Goal: Task Accomplishment & Management: Complete application form

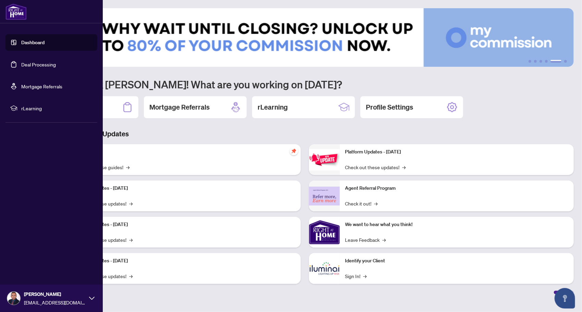
click at [29, 66] on link "Deal Processing" at bounding box center [38, 64] width 35 height 6
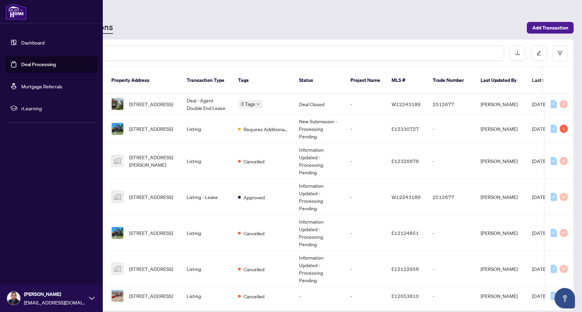
click at [21, 43] on link "Dashboard" at bounding box center [32, 42] width 23 height 6
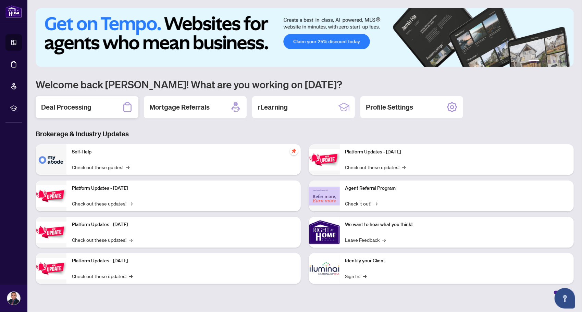
click at [63, 106] on h2 "Deal Processing" at bounding box center [66, 107] width 50 height 10
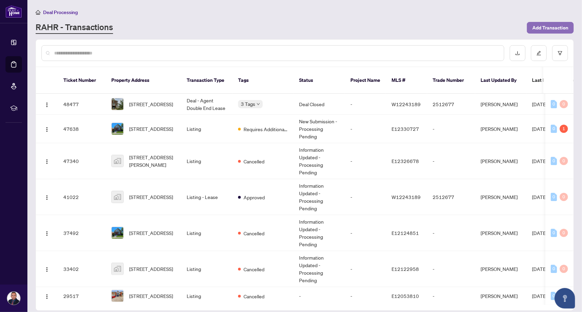
click at [551, 27] on span "Add Transaction" at bounding box center [550, 27] width 36 height 11
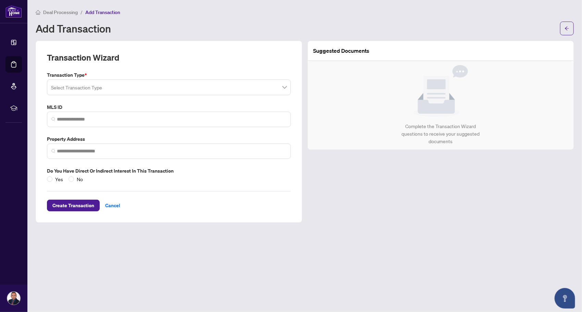
click at [178, 91] on input "search" at bounding box center [165, 88] width 229 height 15
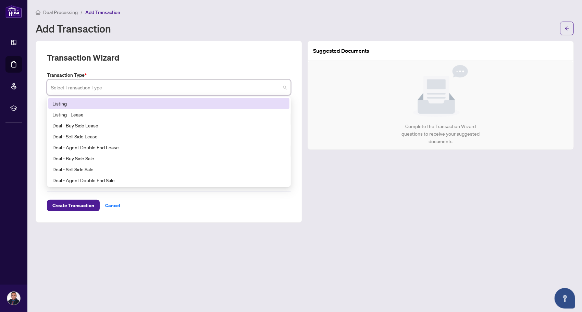
click at [83, 105] on div "Listing" at bounding box center [168, 104] width 233 height 8
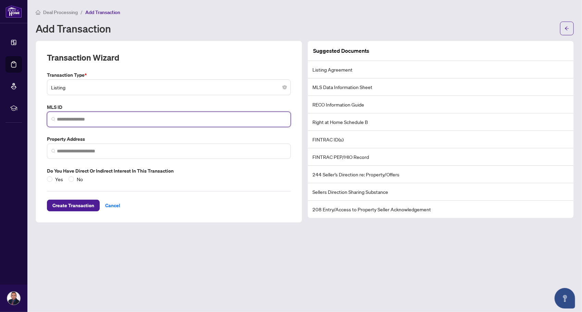
click at [119, 118] on input "search" at bounding box center [171, 119] width 229 height 7
paste input "*********"
type input "*********"
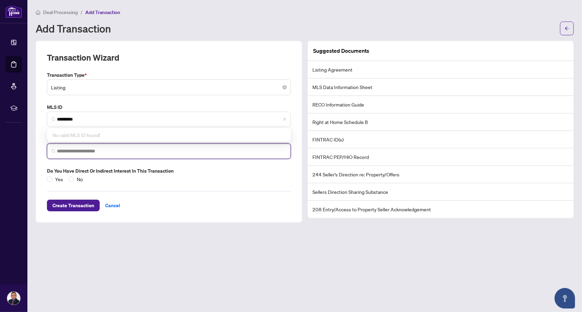
click at [106, 151] on input "search" at bounding box center [171, 151] width 229 height 7
drag, startPoint x: 152, startPoint y: 146, endPoint x: 136, endPoint y: 149, distance: 16.0
paste input "**********"
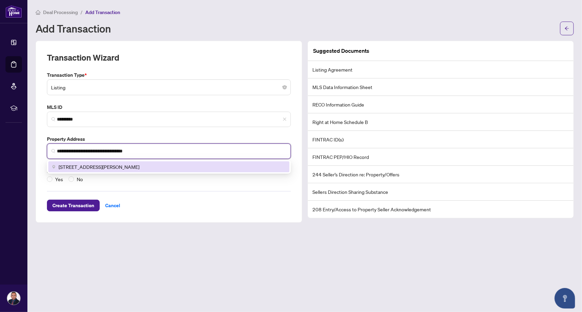
click at [131, 167] on span "[STREET_ADDRESS][PERSON_NAME]" at bounding box center [99, 167] width 81 height 8
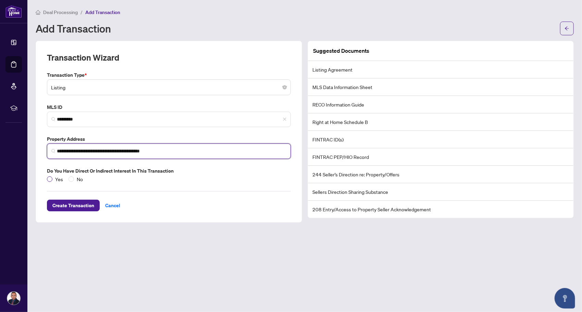
type input "**********"
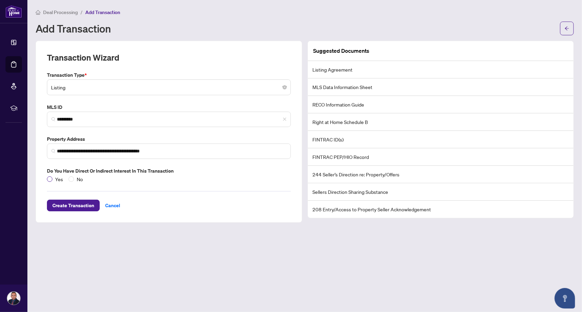
click at [56, 178] on span "Yes" at bounding box center [58, 179] width 13 height 8
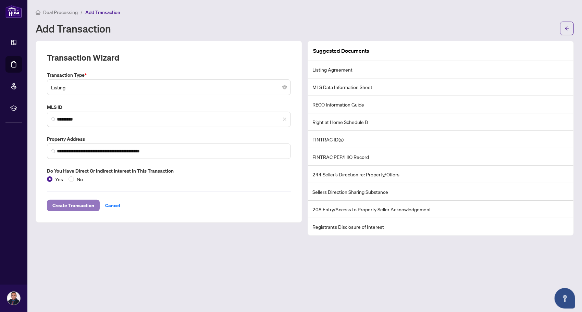
click at [80, 203] on span "Create Transaction" at bounding box center [73, 205] width 42 height 11
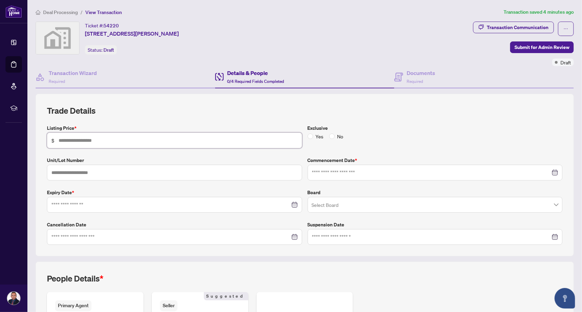
click at [150, 137] on input "text" at bounding box center [178, 141] width 239 height 8
type input "*******"
click at [331, 176] on div at bounding box center [434, 173] width 255 height 16
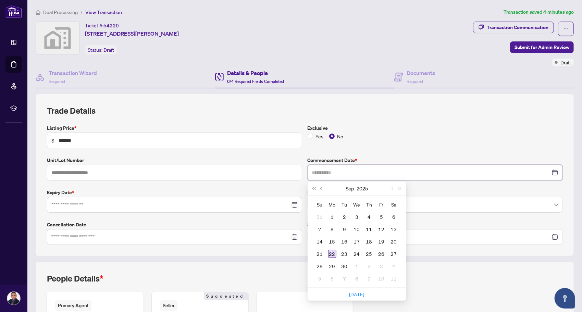
type input "**********"
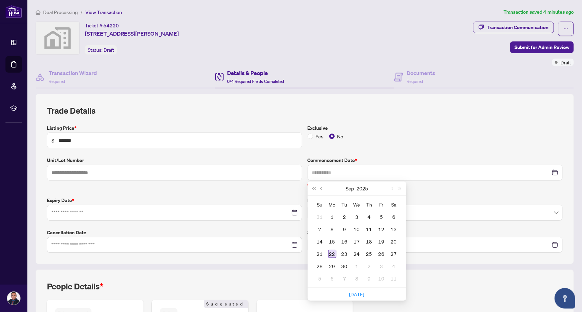
click at [330, 252] on div "22" at bounding box center [332, 254] width 8 height 8
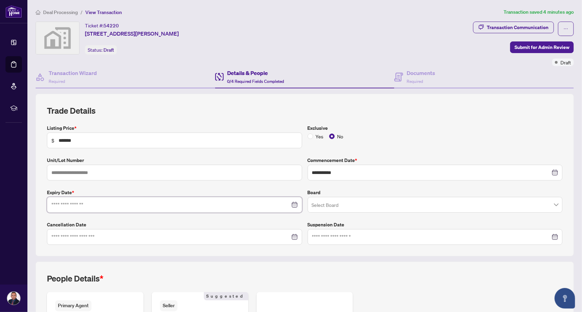
click at [248, 203] on input at bounding box center [170, 205] width 239 height 8
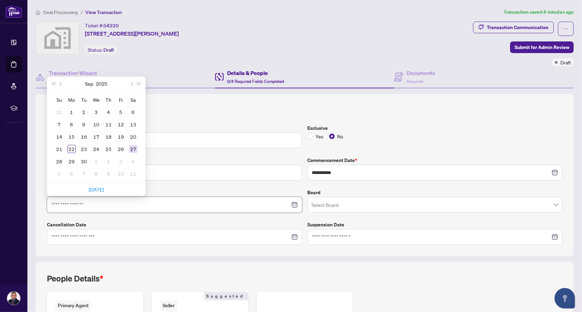
type input "**********"
click at [140, 85] on button "Next year (Control + right)" at bounding box center [139, 84] width 8 height 14
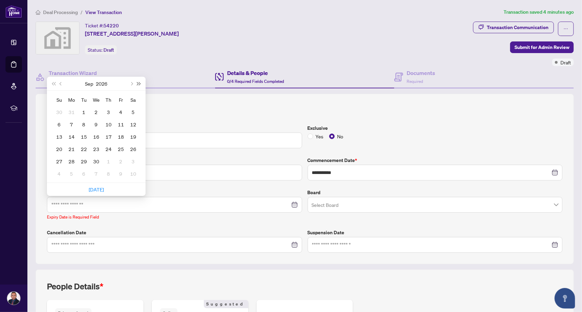
click at [140, 85] on button "Next year (Control + right)" at bounding box center [139, 84] width 8 height 14
click at [55, 83] on span "Last year (Control + left)" at bounding box center [53, 83] width 3 height 3
click at [134, 83] on button "Next month (PageDown)" at bounding box center [131, 84] width 8 height 14
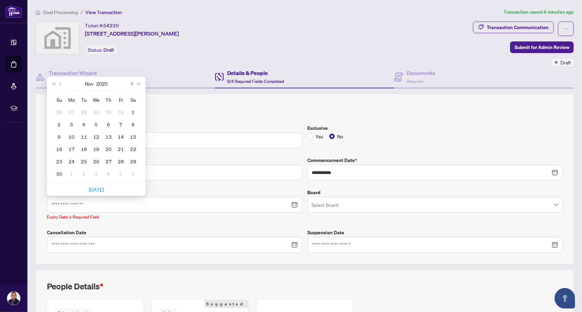
click at [134, 83] on button "Next month (PageDown)" at bounding box center [131, 84] width 8 height 14
type input "**********"
click at [97, 160] on div "31" at bounding box center [96, 161] width 8 height 8
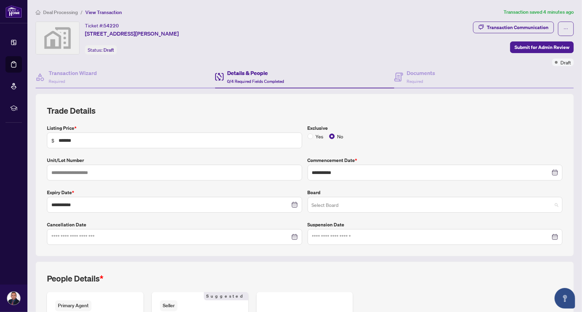
click at [358, 204] on input "search" at bounding box center [432, 205] width 241 height 15
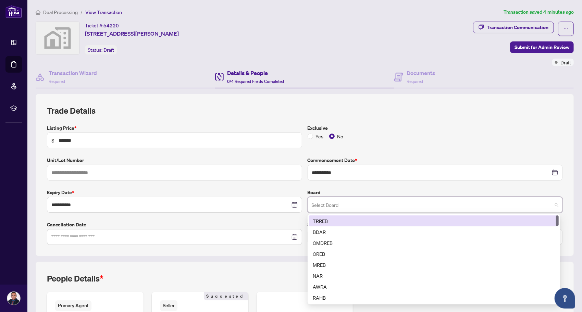
click at [351, 218] on div "TRREB" at bounding box center [433, 221] width 241 height 8
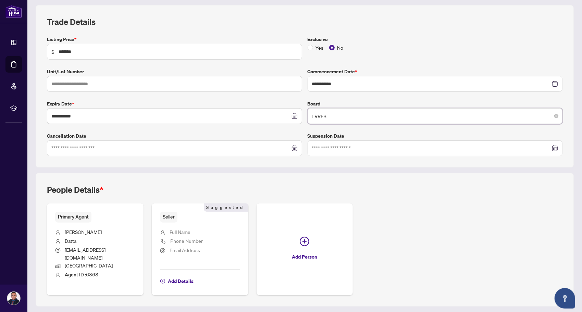
scroll to position [99, 0]
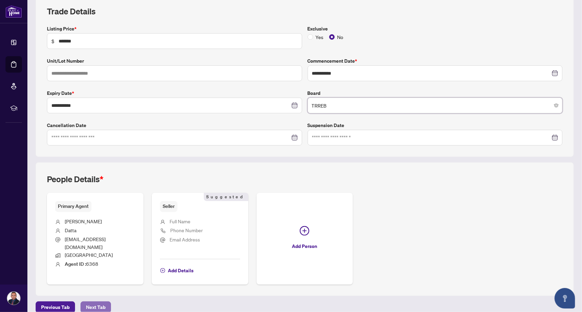
click at [91, 302] on span "Next Tab" at bounding box center [96, 307] width 20 height 11
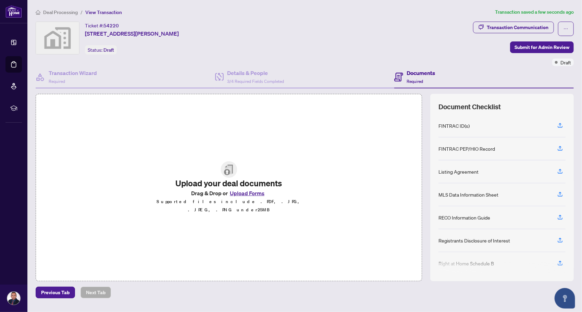
click at [254, 194] on button "Upload Forms" at bounding box center [247, 193] width 39 height 9
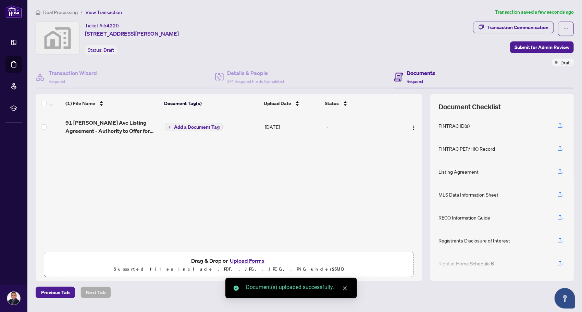
click at [214, 127] on span "Add a Document Tag" at bounding box center [197, 127] width 46 height 5
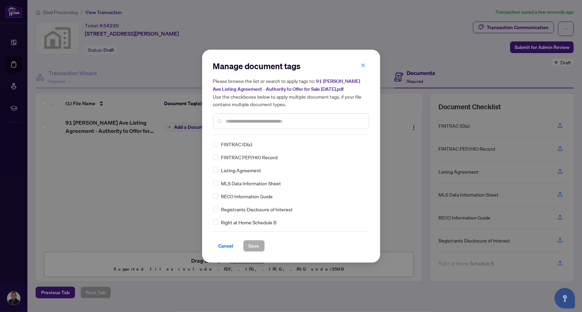
click at [246, 169] on span "Listing Agreement" at bounding box center [241, 170] width 40 height 8
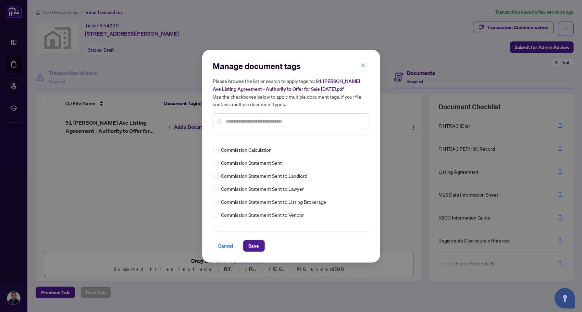
click at [262, 125] on div at bounding box center [291, 121] width 156 height 16
click at [262, 121] on input "text" at bounding box center [295, 121] width 138 height 8
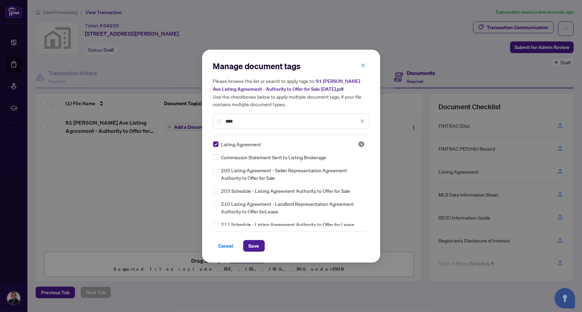
scroll to position [68, 0]
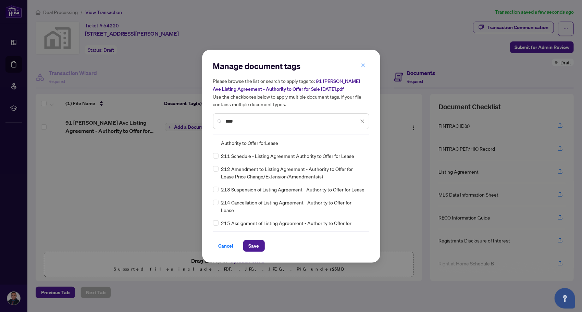
type input "****"
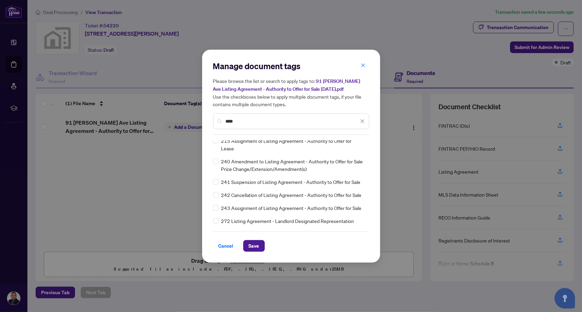
scroll to position [0, 0]
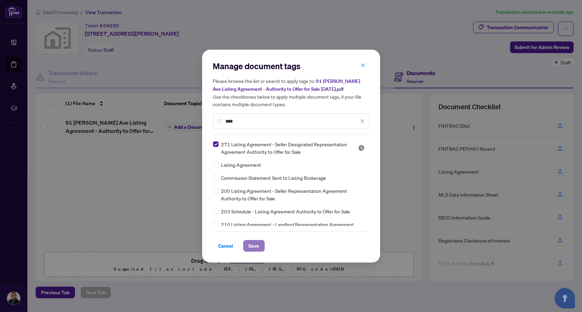
click at [254, 248] on span "Save" at bounding box center [254, 245] width 11 height 11
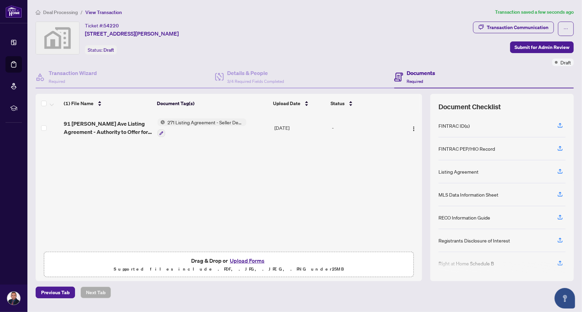
click at [242, 260] on button "Upload Forms" at bounding box center [247, 260] width 39 height 9
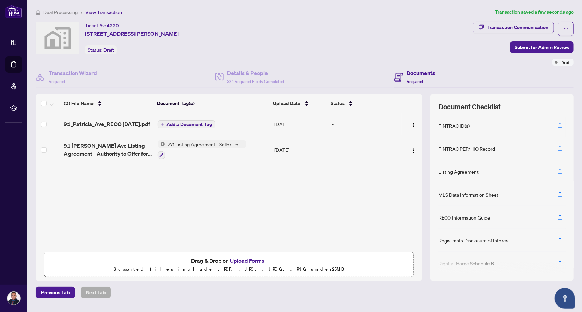
click at [185, 122] on span "Add a Document Tag" at bounding box center [190, 124] width 46 height 5
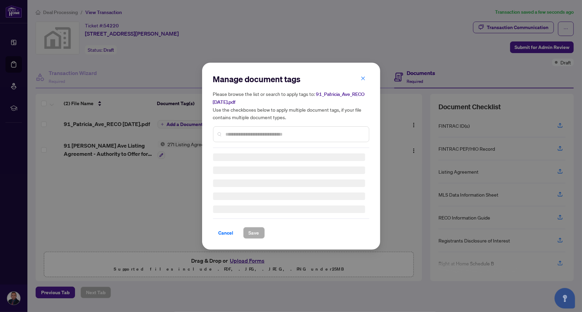
click at [247, 135] on div "Manage document tags Please browse the list or search to apply tags to: 91_Patr…" at bounding box center [291, 156] width 156 height 165
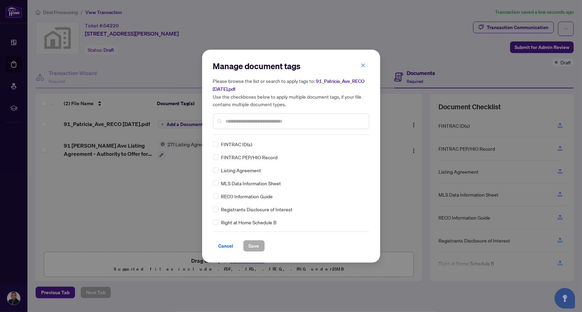
click at [246, 125] on input "text" at bounding box center [295, 121] width 138 height 8
type input "****"
click at [253, 249] on span "Save" at bounding box center [254, 245] width 11 height 11
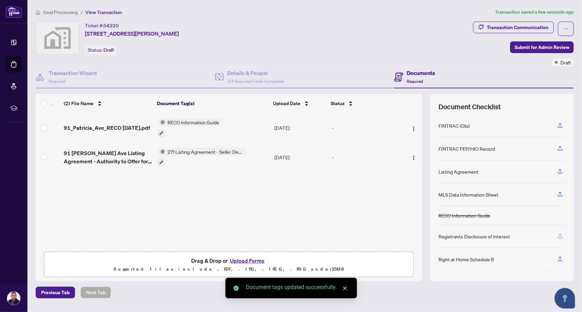
click at [560, 234] on icon "button" at bounding box center [560, 236] width 6 height 6
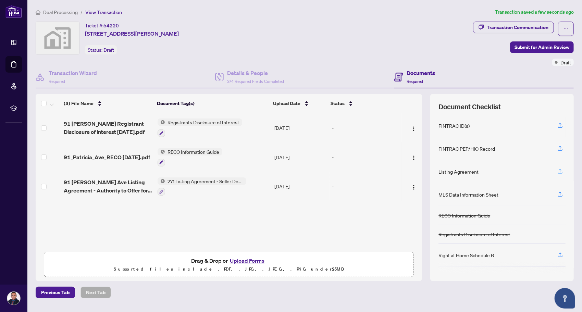
click at [559, 172] on icon "button" at bounding box center [560, 171] width 6 height 6
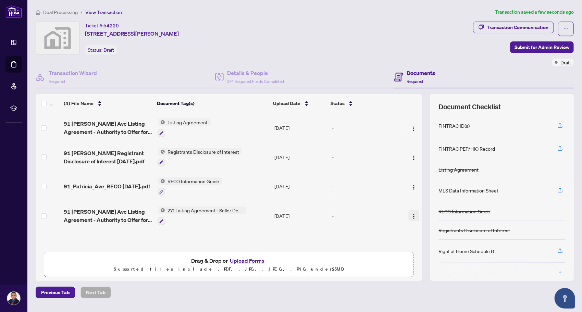
click at [411, 218] on span "button" at bounding box center [413, 216] width 5 height 8
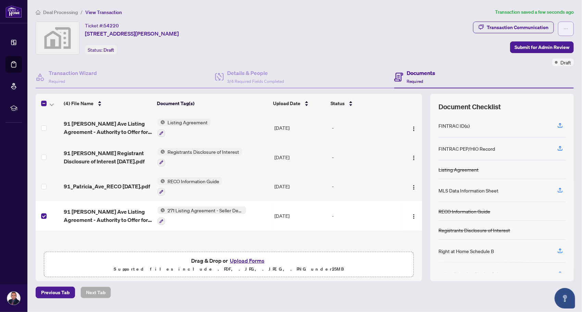
click at [562, 29] on button "button" at bounding box center [566, 29] width 16 height 14
click at [414, 215] on button "button" at bounding box center [413, 215] width 11 height 11
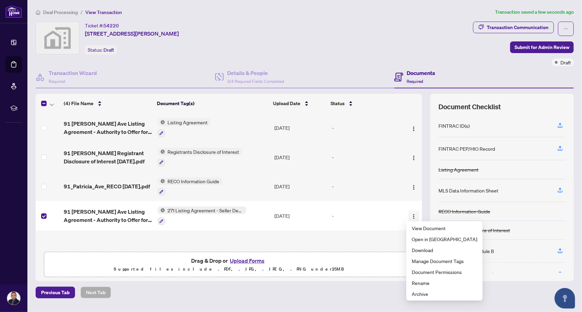
click at [414, 215] on button "button" at bounding box center [413, 215] width 11 height 11
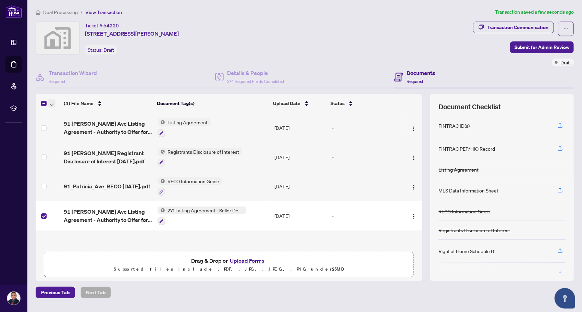
click at [53, 104] on icon "button" at bounding box center [52, 104] width 4 height 3
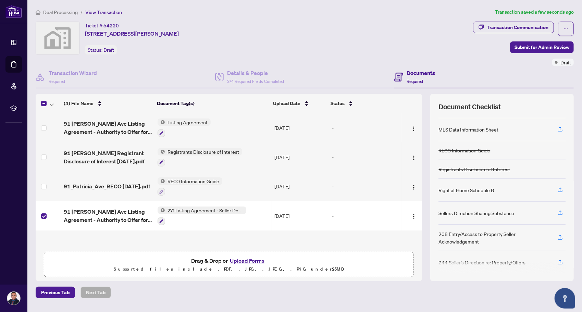
scroll to position [62, 0]
drag, startPoint x: 559, startPoint y: 188, endPoint x: 532, endPoint y: 188, distance: 27.4
click at [532, 189] on div "Right at Home Schedule B" at bounding box center [501, 189] width 127 height 23
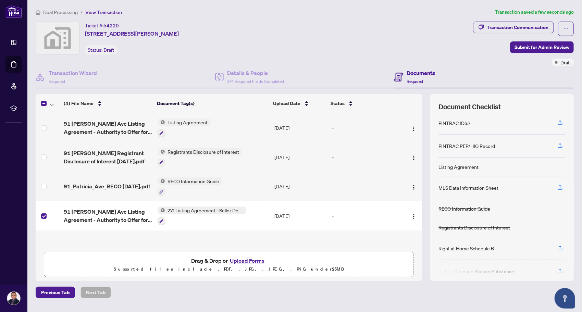
scroll to position [0, 0]
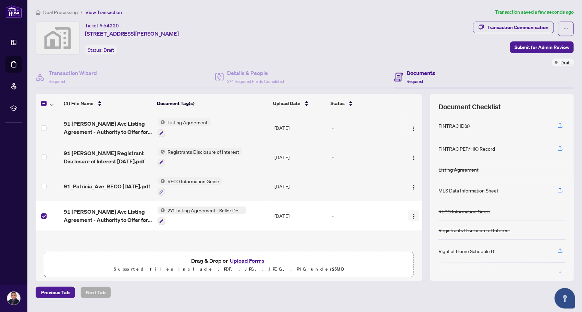
click at [408, 215] on button "button" at bounding box center [413, 215] width 11 height 11
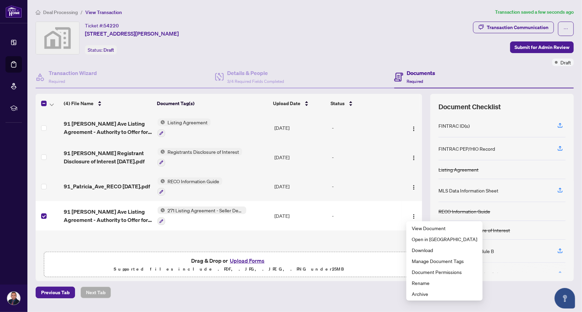
click at [367, 235] on div "91 [PERSON_NAME] Ave Listing Agreement - Authority to Offer for Sale [DATE].pdf…" at bounding box center [229, 180] width 386 height 135
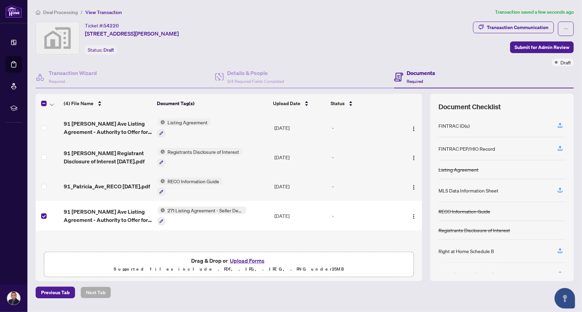
click at [247, 259] on button "Upload Forms" at bounding box center [247, 260] width 39 height 9
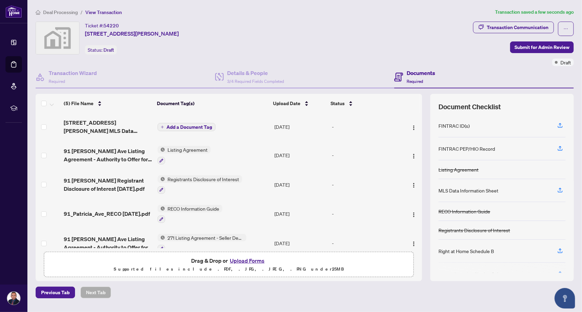
scroll to position [5, 0]
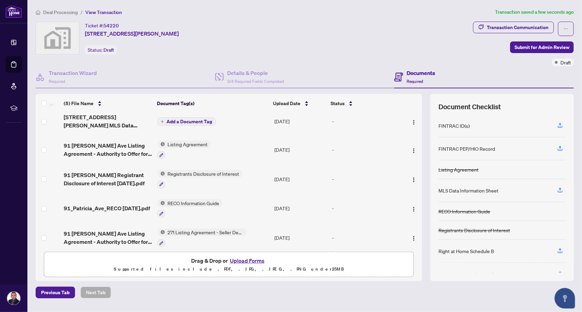
click at [185, 119] on span "Add a Document Tag" at bounding box center [190, 121] width 46 height 5
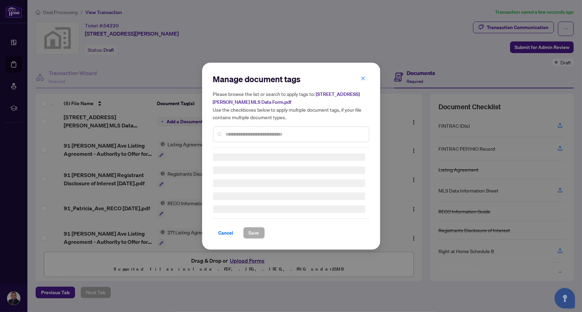
click at [232, 133] on div "Manage document tags Please browse the list or search to apply tags to: 91 [PER…" at bounding box center [291, 111] width 156 height 74
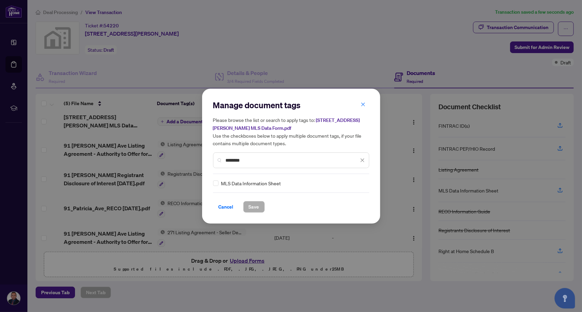
type input "********"
click at [255, 205] on span "Save" at bounding box center [254, 206] width 11 height 11
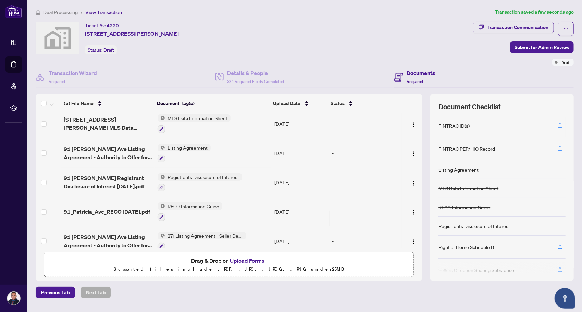
scroll to position [0, 0]
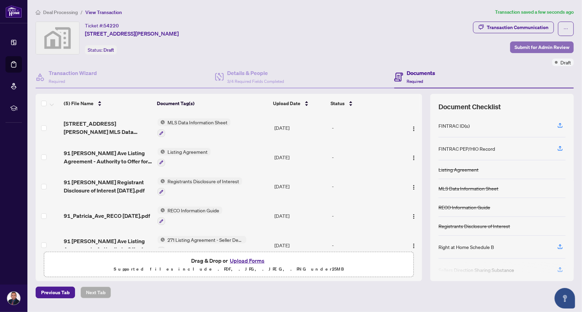
click at [534, 48] on span "Submit for Admin Review" at bounding box center [541, 47] width 55 height 11
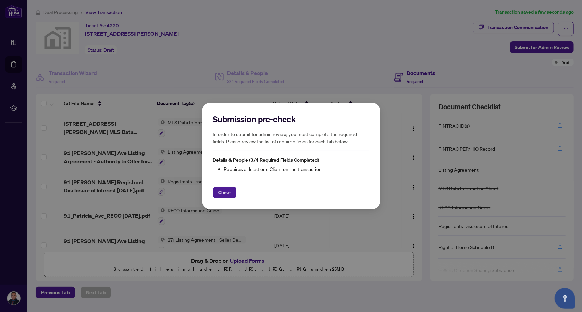
click at [224, 199] on div "Submission pre-check In order to submit for admin review, you must complete the…" at bounding box center [291, 156] width 178 height 107
click at [224, 196] on span "Close" at bounding box center [224, 192] width 12 height 11
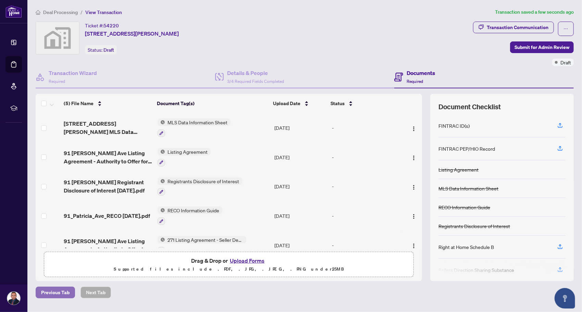
click at [54, 291] on span "Previous Tab" at bounding box center [55, 292] width 28 height 11
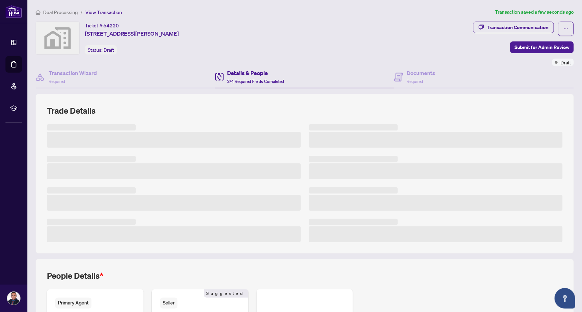
click at [242, 77] on div "Details & People 3/4 Required Fields Completed" at bounding box center [255, 77] width 57 height 16
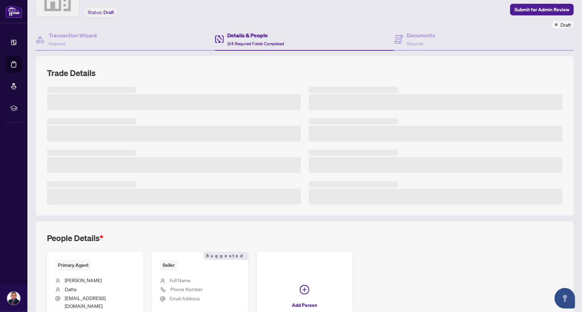
scroll to position [97, 0]
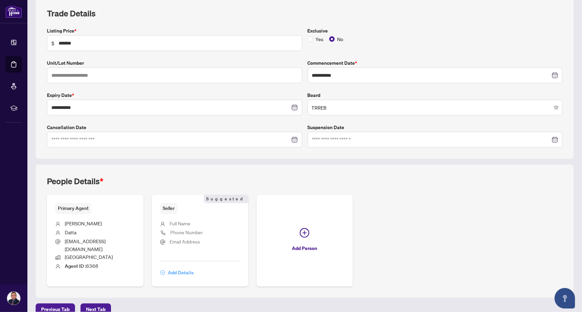
click at [176, 267] on span "Add Details" at bounding box center [181, 272] width 26 height 11
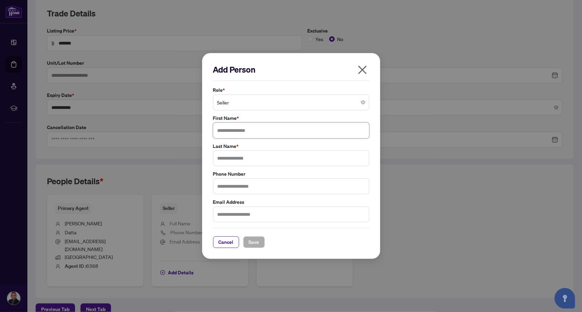
click at [238, 129] on input "text" at bounding box center [291, 131] width 156 height 16
type input "**********"
click at [218, 159] on input "text" at bounding box center [291, 158] width 156 height 16
type input "****"
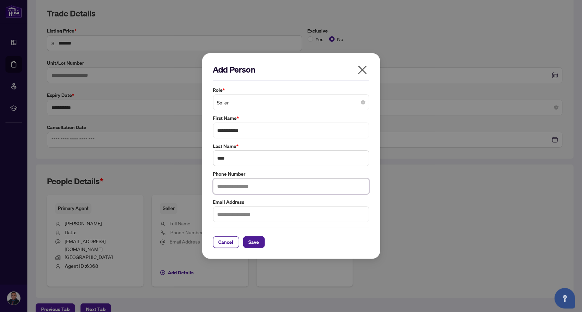
click at [249, 187] on input "text" at bounding box center [291, 186] width 156 height 16
type input "**********"
click at [254, 214] on input "text" at bounding box center [291, 214] width 156 height 16
drag, startPoint x: 263, startPoint y: 214, endPoint x: 179, endPoint y: 214, distance: 84.2
click at [179, 214] on div "**********" at bounding box center [291, 156] width 582 height 312
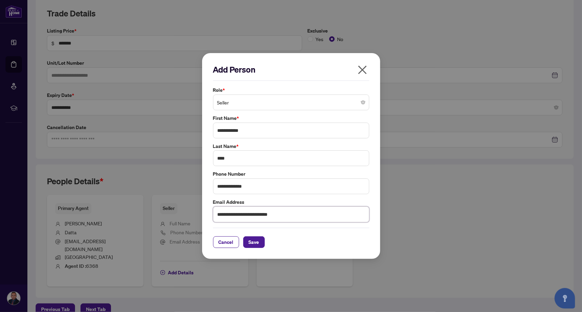
drag, startPoint x: 245, startPoint y: 215, endPoint x: 213, endPoint y: 215, distance: 31.8
click at [213, 215] on input "**********" at bounding box center [291, 214] width 156 height 16
type input "**********"
click at [253, 241] on span "Save" at bounding box center [254, 242] width 11 height 11
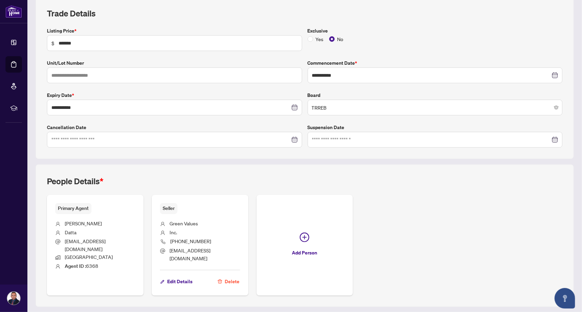
click at [99, 312] on span "Next Tab" at bounding box center [96, 318] width 20 height 11
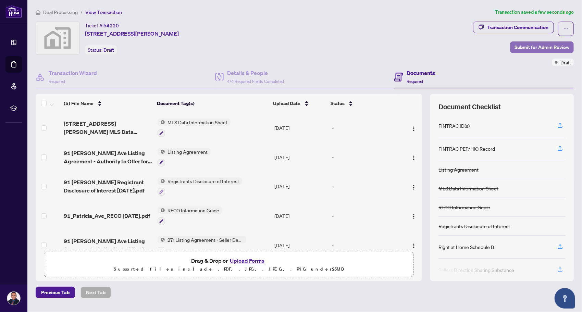
click at [533, 46] on span "Submit for Admin Review" at bounding box center [541, 47] width 55 height 11
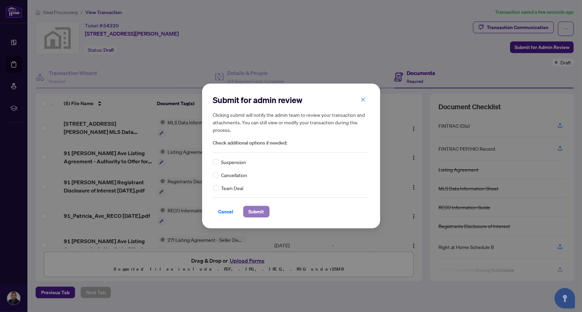
click at [259, 213] on span "Submit" at bounding box center [256, 211] width 15 height 11
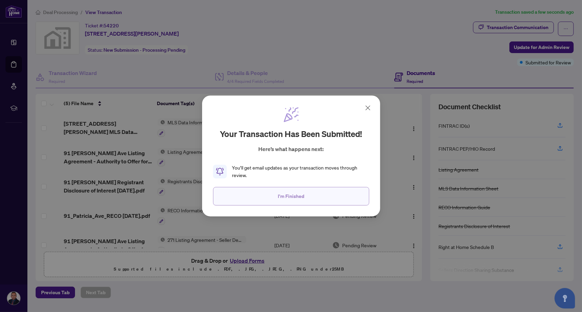
click at [293, 195] on span "I'm Finished" at bounding box center [291, 196] width 26 height 11
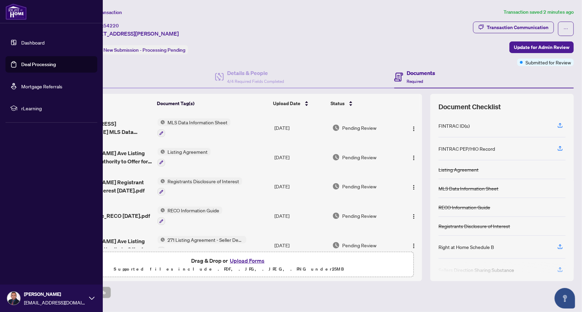
click at [27, 67] on link "Deal Processing" at bounding box center [38, 64] width 35 height 6
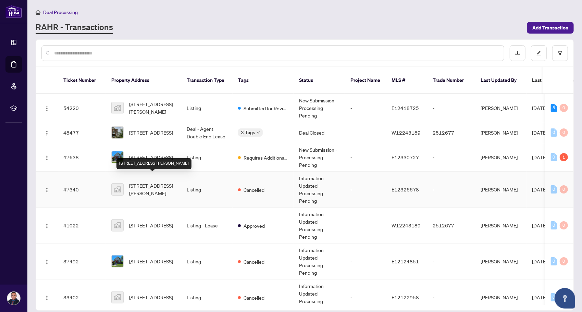
click at [154, 185] on span "[STREET_ADDRESS][PERSON_NAME]" at bounding box center [152, 189] width 47 height 15
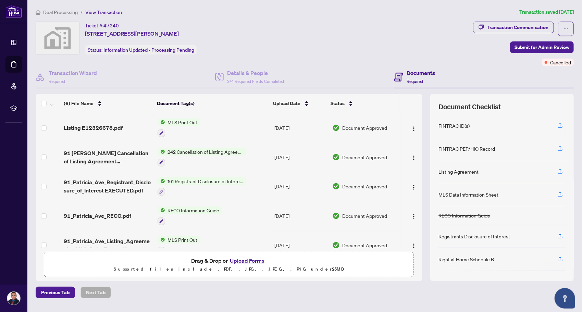
click at [186, 126] on div "MLS Print Out" at bounding box center [178, 127] width 43 height 18
click at [247, 148] on td "242 Cancellation of Listing Agreement - Authority to Offer for Sale" at bounding box center [213, 156] width 117 height 29
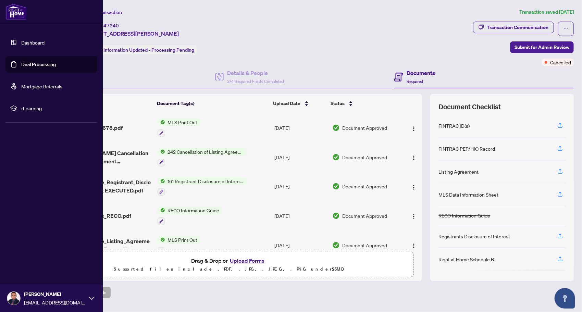
click at [22, 64] on link "Deal Processing" at bounding box center [38, 64] width 35 height 6
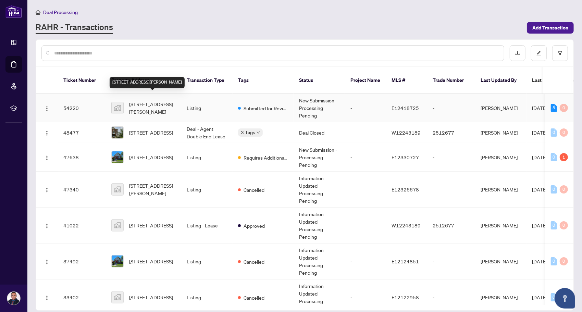
click at [164, 100] on span "[STREET_ADDRESS][PERSON_NAME]" at bounding box center [152, 107] width 47 height 15
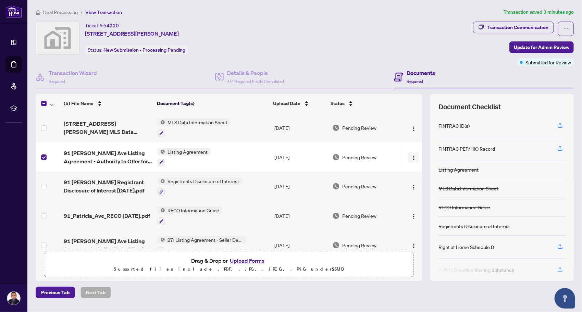
click at [408, 155] on button "button" at bounding box center [413, 157] width 11 height 11
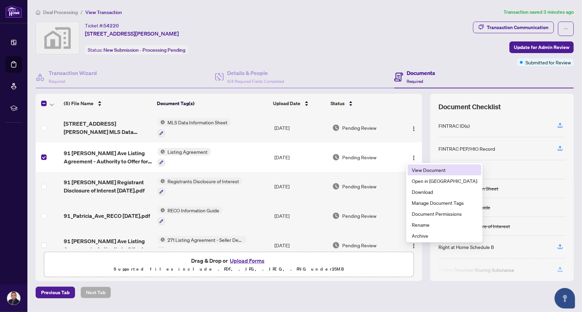
click at [417, 173] on span "View Document" at bounding box center [444, 170] width 65 height 8
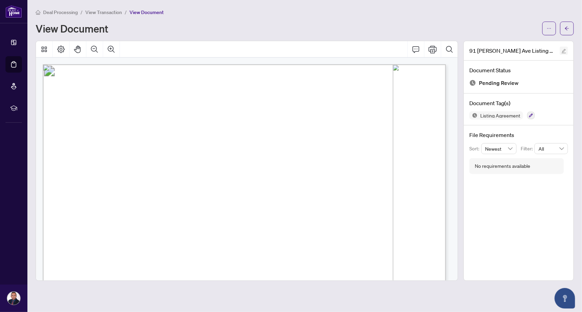
click at [564, 51] on icon "edit" at bounding box center [563, 51] width 5 height 5
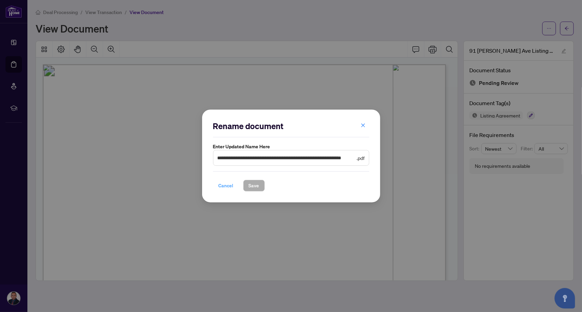
click at [221, 184] on span "Cancel" at bounding box center [225, 185] width 15 height 11
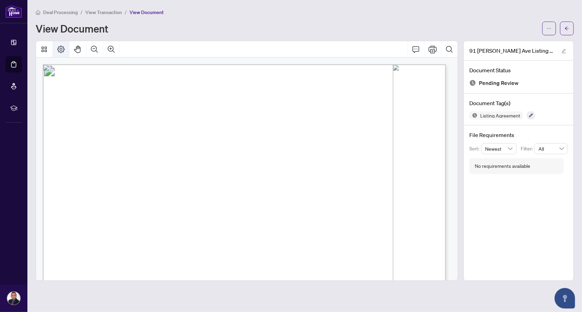
click at [58, 49] on icon "Page Layout" at bounding box center [61, 50] width 8 height 8
click at [45, 49] on icon "Thumbnails" at bounding box center [44, 49] width 8 height 8
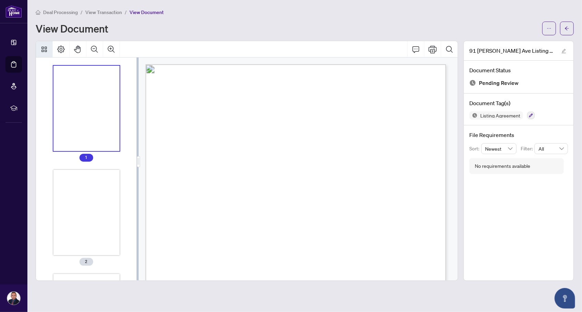
click at [45, 49] on icon "Thumbnails" at bounding box center [44, 49] width 8 height 8
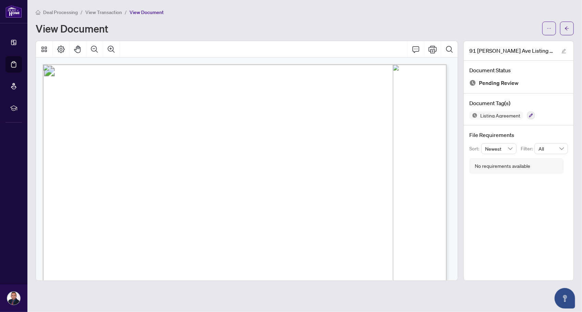
click at [550, 16] on div "Deal Processing / View Transaction / View Document View Document" at bounding box center [305, 21] width 538 height 27
click at [551, 28] on icon "ellipsis" at bounding box center [549, 28] width 4 height 1
click at [567, 27] on icon "arrow-left" at bounding box center [566, 28] width 5 height 5
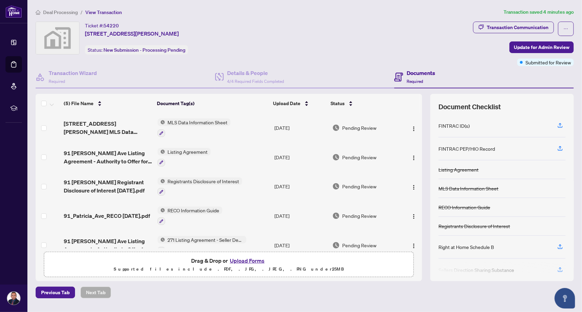
click at [252, 257] on button "Upload Forms" at bounding box center [247, 260] width 39 height 9
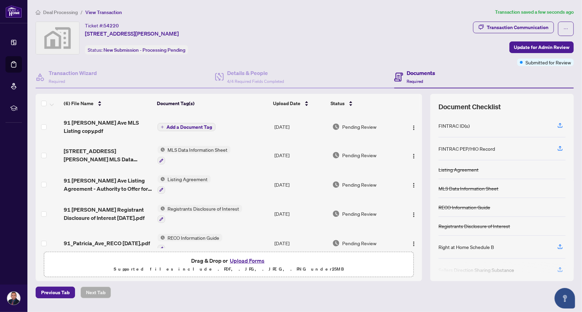
click at [193, 125] on span "Add a Document Tag" at bounding box center [190, 127] width 46 height 5
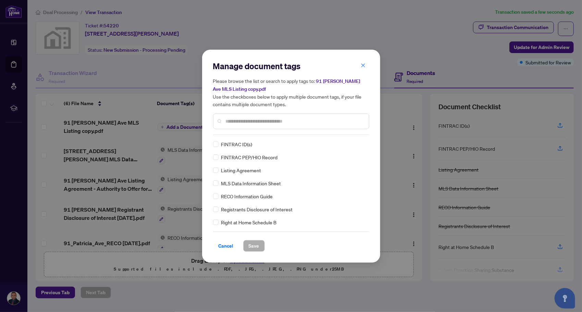
click at [230, 128] on div at bounding box center [291, 121] width 156 height 16
click at [230, 120] on input "text" at bounding box center [295, 121] width 138 height 8
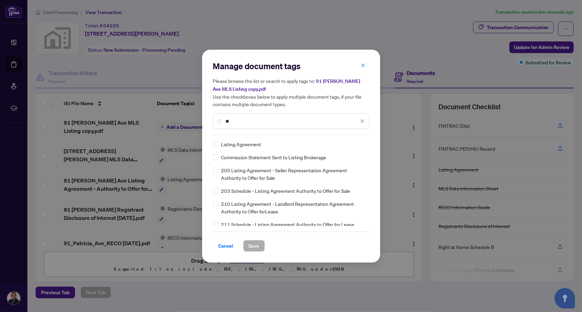
type input "*"
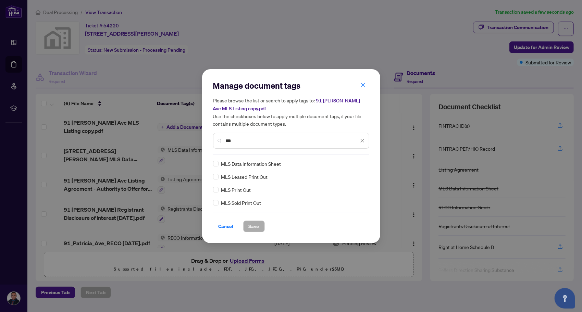
type input "***"
click at [251, 225] on span "Save" at bounding box center [254, 226] width 11 height 11
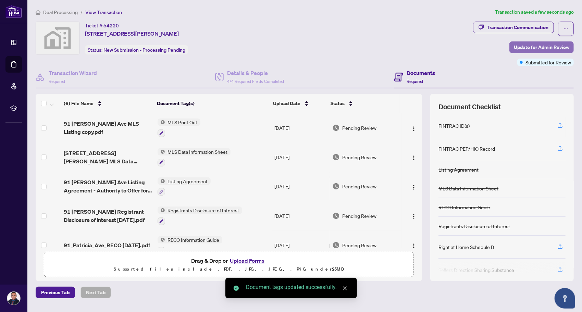
click at [540, 47] on span "Update for Admin Review" at bounding box center [541, 47] width 55 height 11
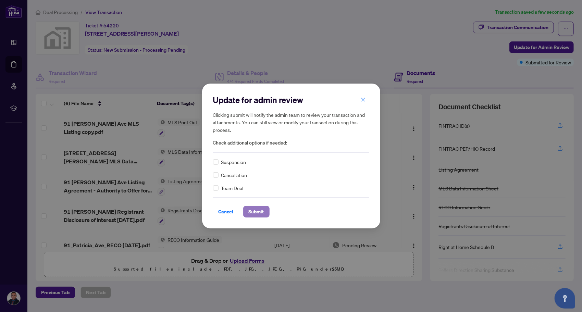
click at [251, 212] on span "Submit" at bounding box center [256, 211] width 15 height 11
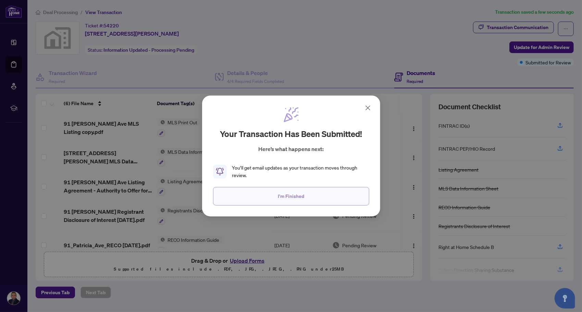
click at [301, 199] on span "I'm Finished" at bounding box center [291, 196] width 26 height 11
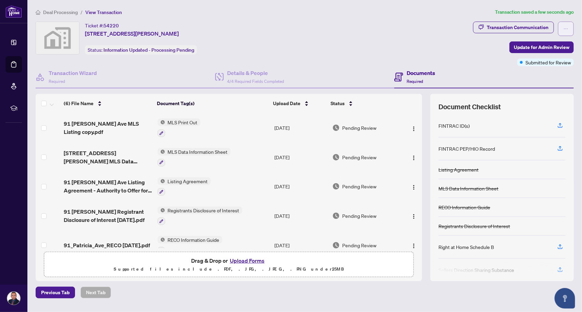
click at [563, 30] on icon "ellipsis" at bounding box center [565, 28] width 5 height 5
